Goal: Task Accomplishment & Management: Use online tool/utility

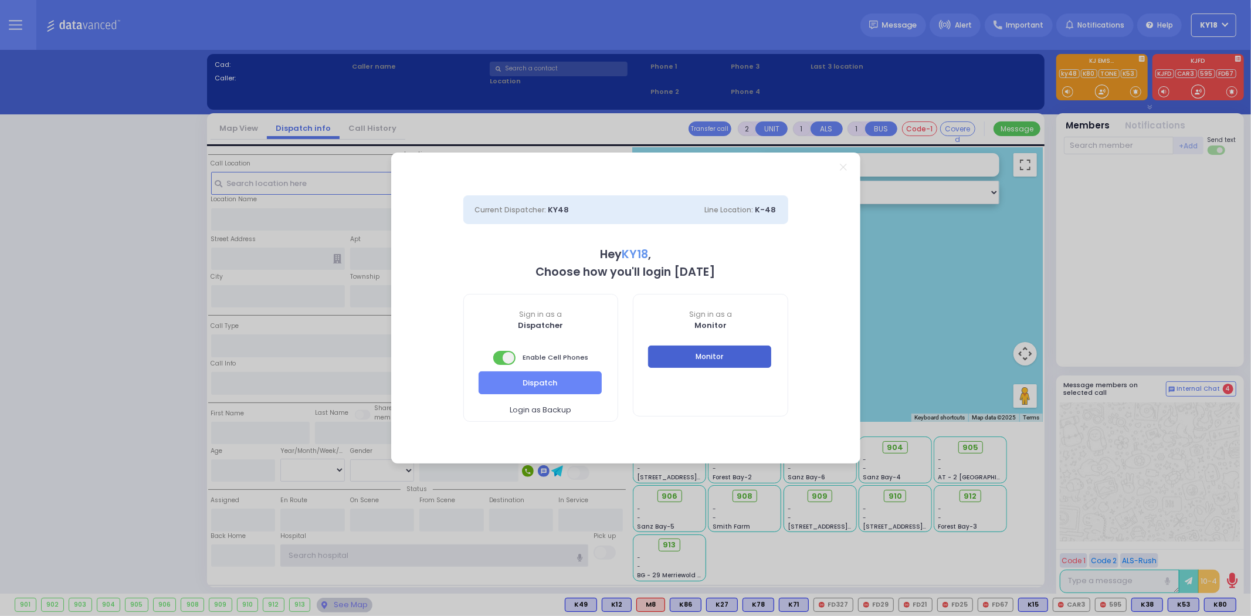
type input "ky18"
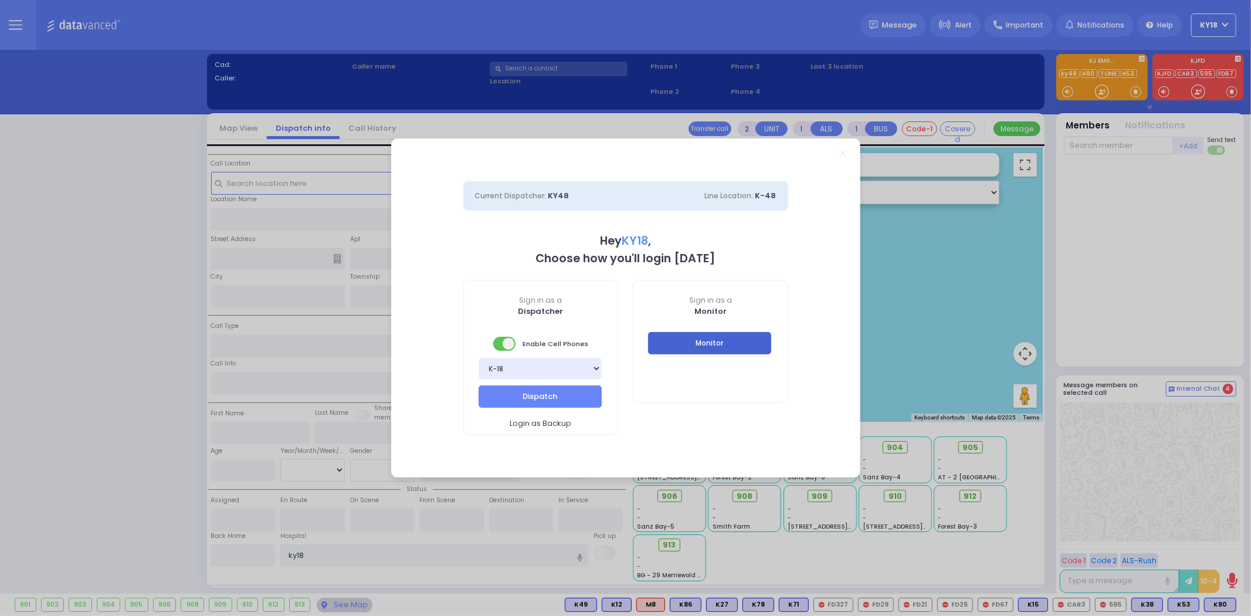
click at [704, 347] on button "Monitor" at bounding box center [709, 343] width 123 height 22
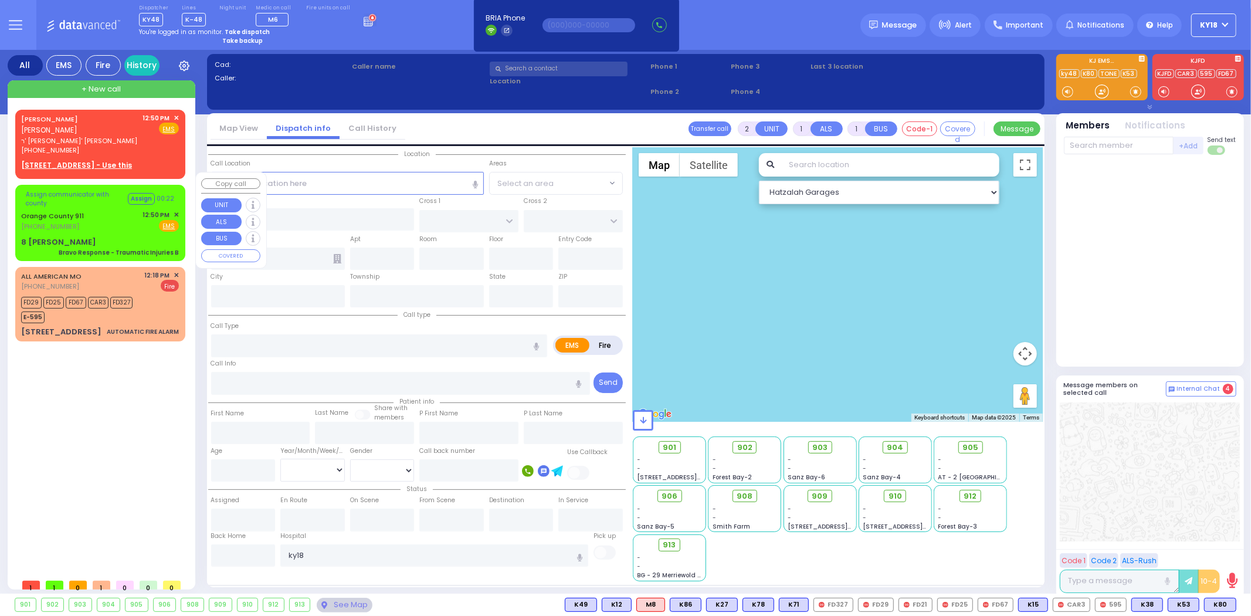
click at [137, 248] on div "Bravo Response - Traumatic Injuries B" at bounding box center [119, 252] width 120 height 9
type input "6"
select select
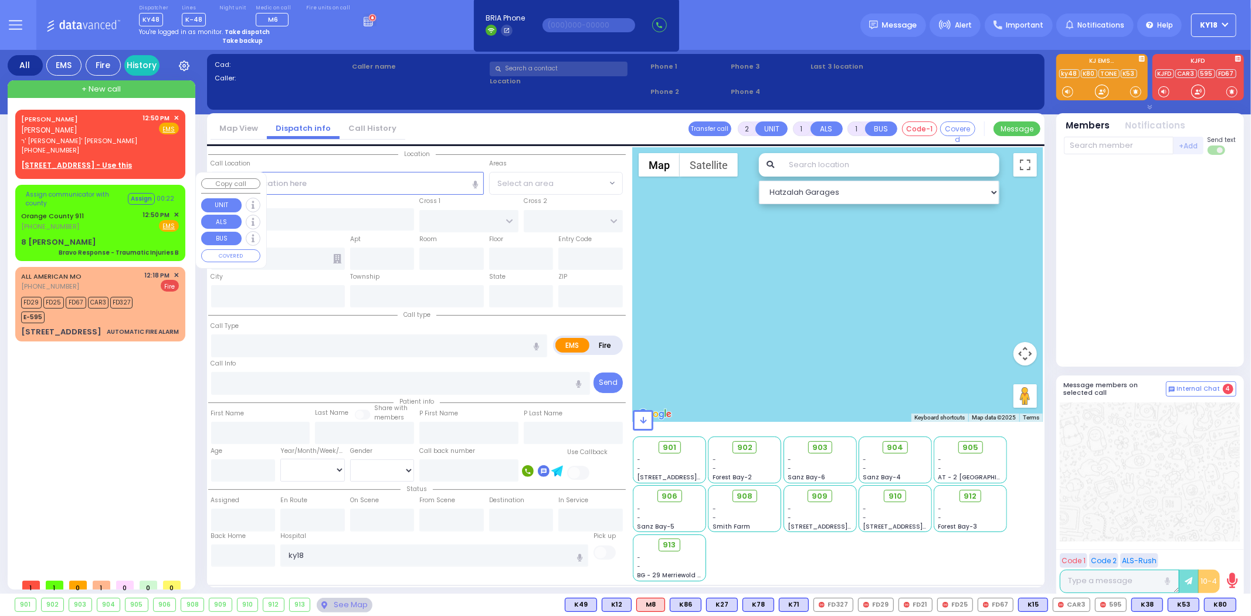
type input "Bravo Response - Traumatic Injuries B"
radio input "true"
type input "Nature: : Bravo Response - Traumatic Injuries B Address: : [STREET_ADDRESS][PER…"
select select
select select "Hatzalah Garages"
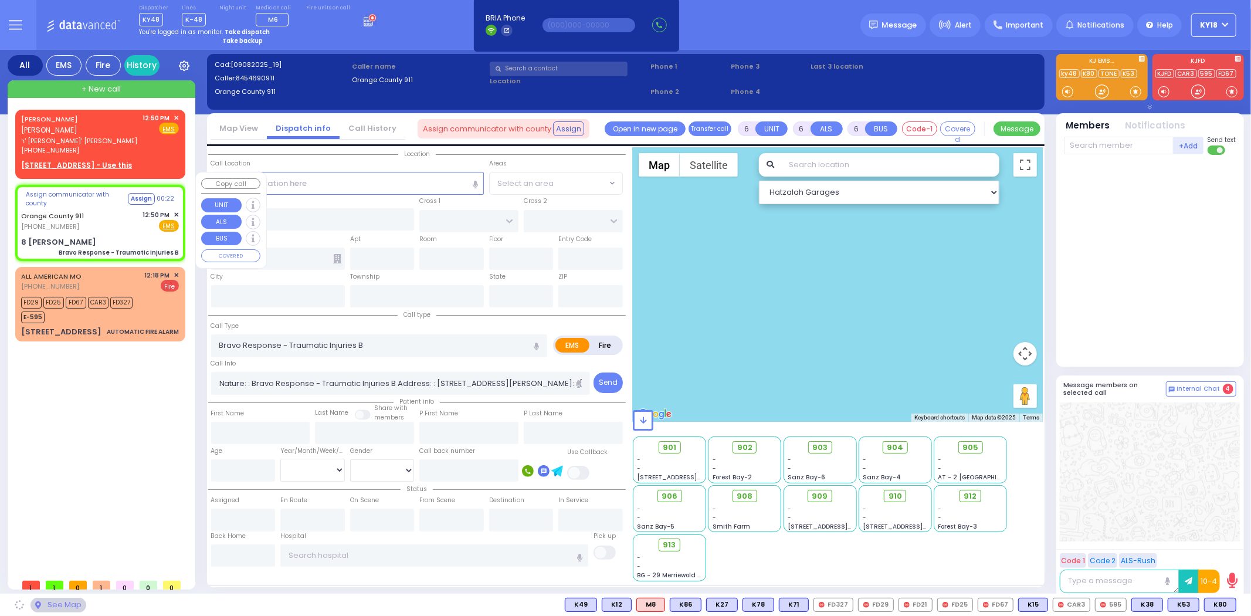
type input "8 [PERSON_NAME]"
type input "Monroe"
type input "[US_STATE]"
type input "10917"
